Goal: Navigation & Orientation: Go to known website

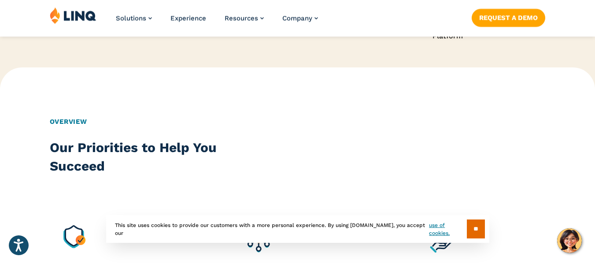
scroll to position [646, 0]
click at [474, 229] on input "**" at bounding box center [476, 228] width 18 height 19
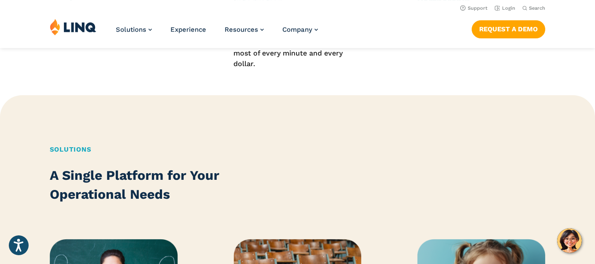
scroll to position [923, 0]
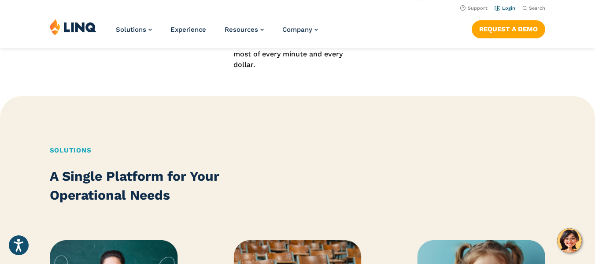
click at [510, 8] on link "Login" at bounding box center [505, 8] width 21 height 6
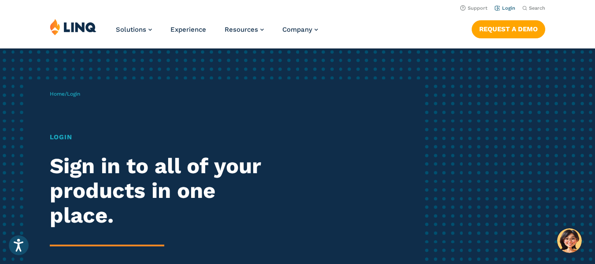
click at [510, 8] on link "Login" at bounding box center [505, 8] width 21 height 6
click at [64, 96] on link "Home" at bounding box center [57, 94] width 15 height 6
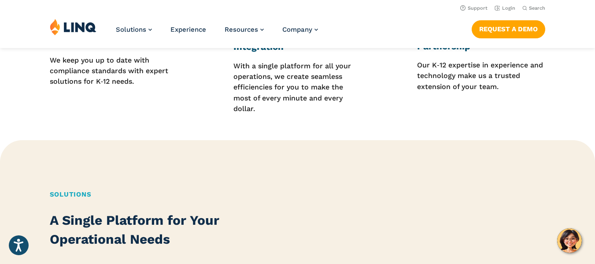
scroll to position [876, 0]
